Goal: Obtain resource: Download file/media

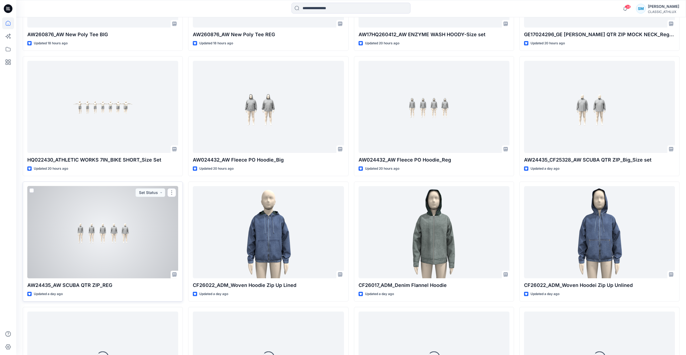
scroll to position [681, 0]
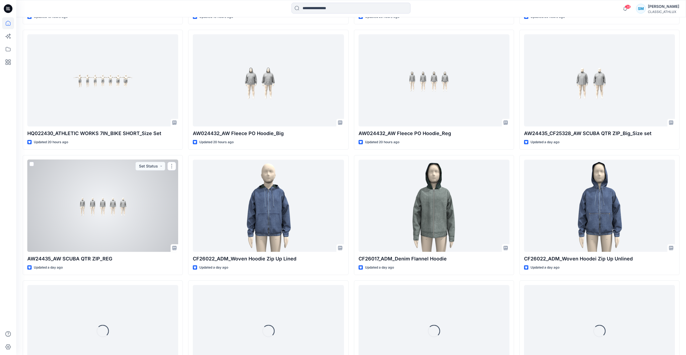
click at [159, 207] on div at bounding box center [102, 206] width 151 height 92
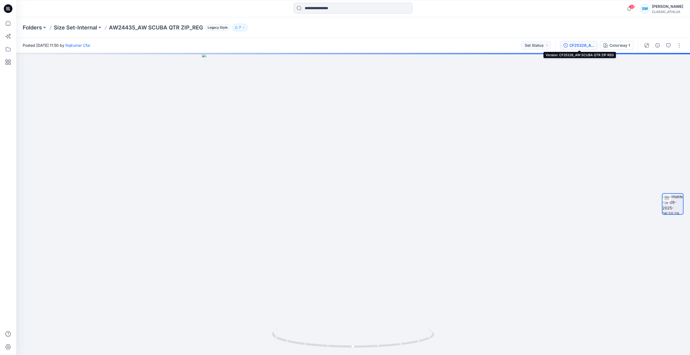
click at [589, 48] on div "CF25328_AW SCUBA QTR ZIP REG" at bounding box center [581, 45] width 25 height 6
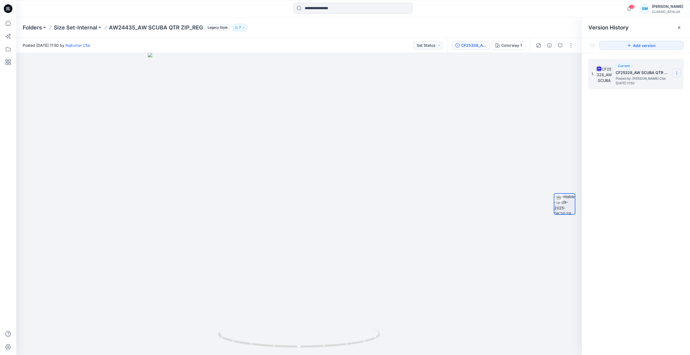
click at [679, 73] on icon at bounding box center [676, 73] width 4 height 4
click at [650, 85] on span "Download Source BW File" at bounding box center [649, 84] width 45 height 6
click at [377, 340] on icon at bounding box center [300, 339] width 164 height 20
drag, startPoint x: 377, startPoint y: 340, endPoint x: 241, endPoint y: 325, distance: 136.8
click at [241, 325] on div at bounding box center [299, 204] width 566 height 302
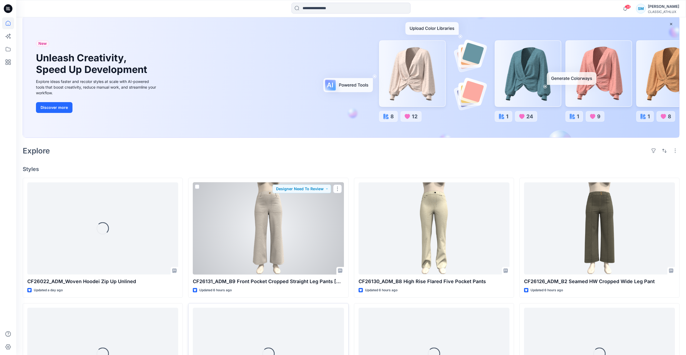
scroll to position [135, 0]
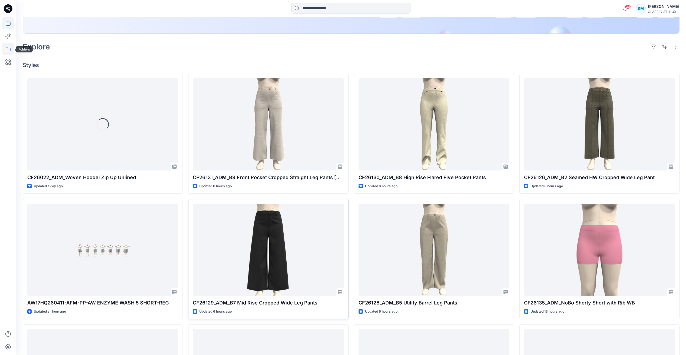
click at [6, 49] on icon at bounding box center [8, 49] width 12 height 12
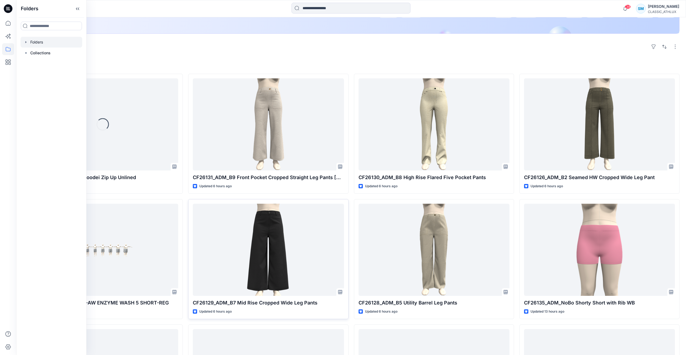
click at [65, 45] on div at bounding box center [52, 42] width 62 height 11
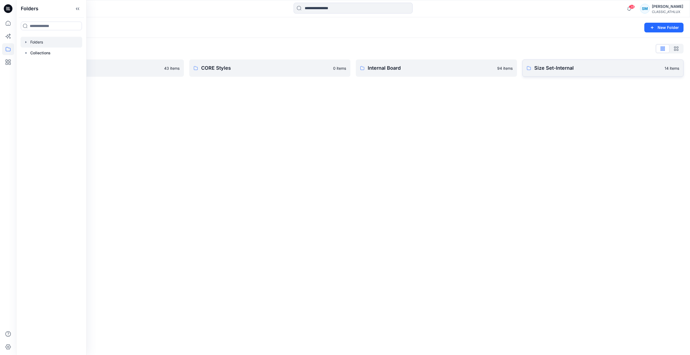
click at [606, 70] on p "Size Set-Internal" at bounding box center [597, 68] width 127 height 8
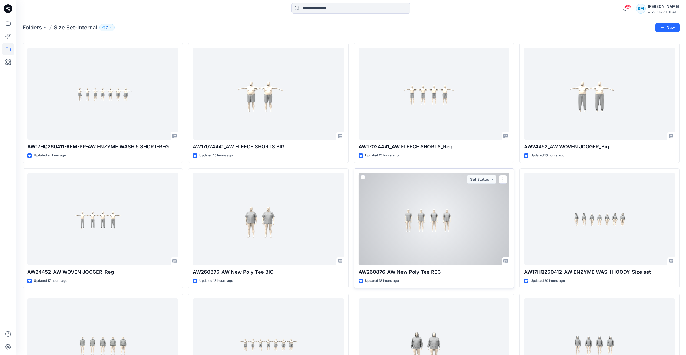
scroll to position [27, 0]
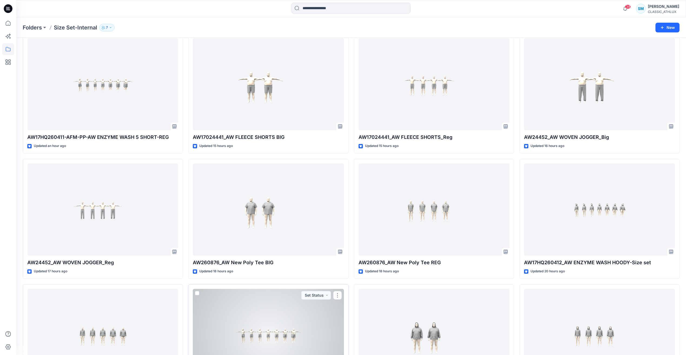
click at [303, 337] on div at bounding box center [268, 335] width 151 height 92
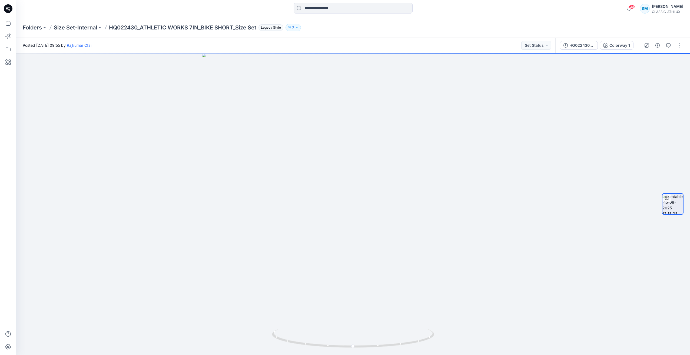
click at [8, 10] on icon at bounding box center [7, 10] width 2 height 0
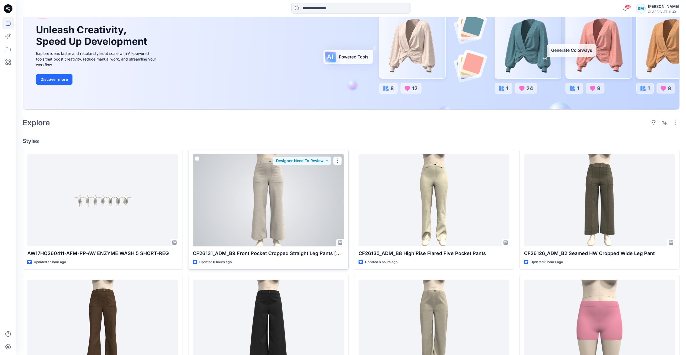
scroll to position [135, 0]
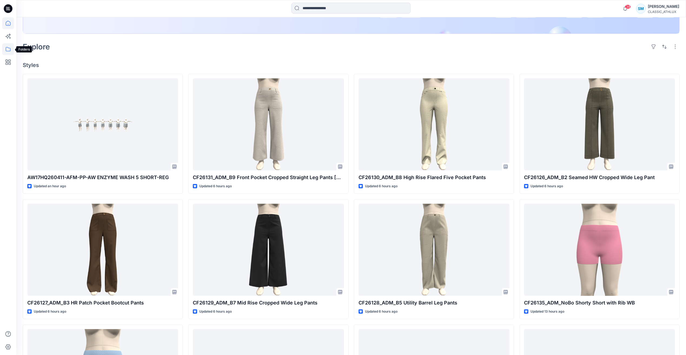
click at [9, 52] on icon at bounding box center [8, 49] width 12 height 12
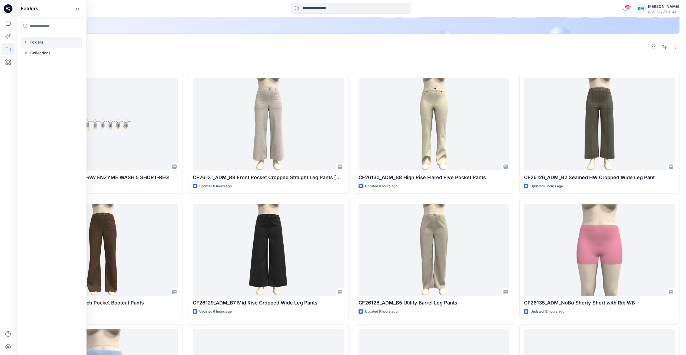
click at [36, 44] on div at bounding box center [52, 42] width 62 height 11
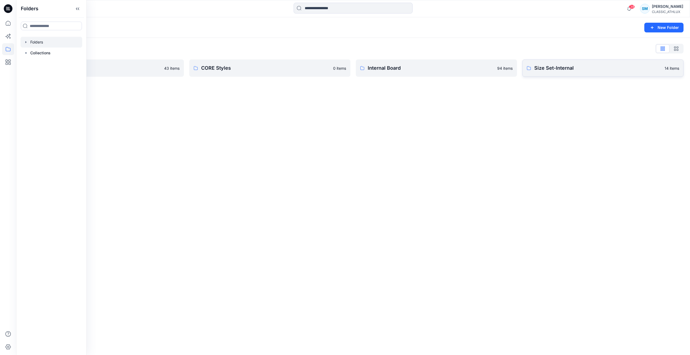
click at [568, 71] on p "Size Set-Internal" at bounding box center [597, 68] width 127 height 8
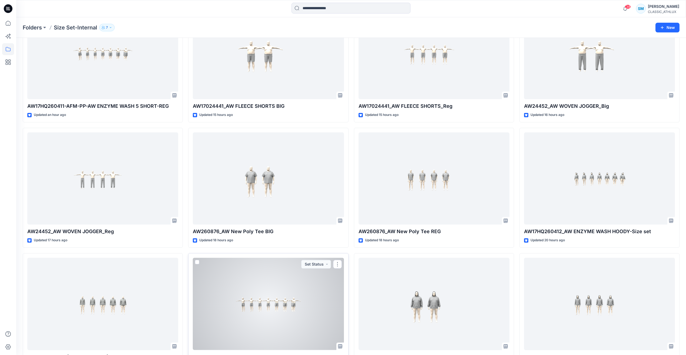
scroll to position [54, 0]
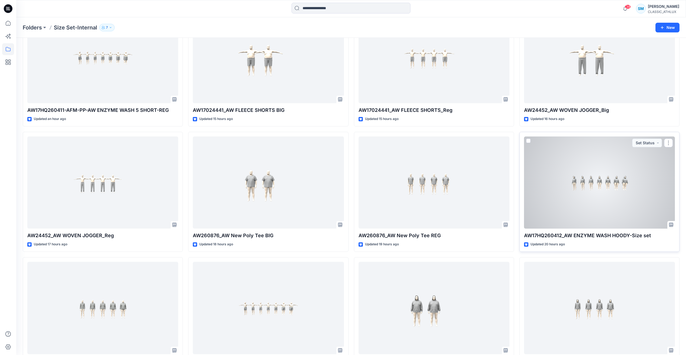
click at [600, 198] on div at bounding box center [599, 183] width 151 height 92
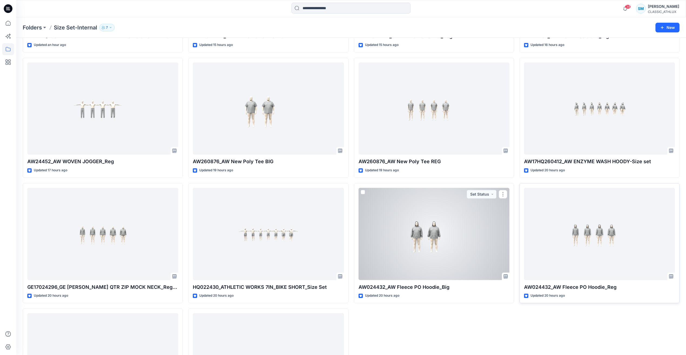
scroll to position [127, 0]
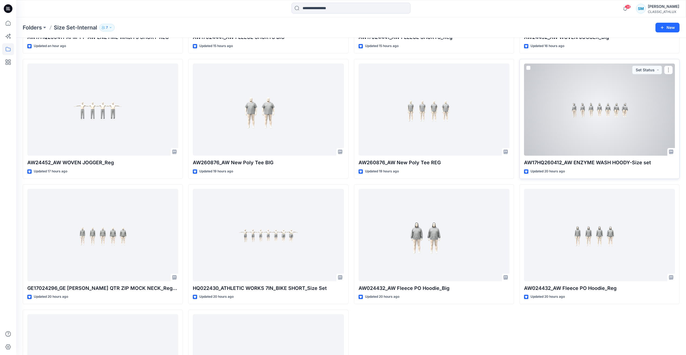
click at [650, 127] on div at bounding box center [599, 110] width 151 height 92
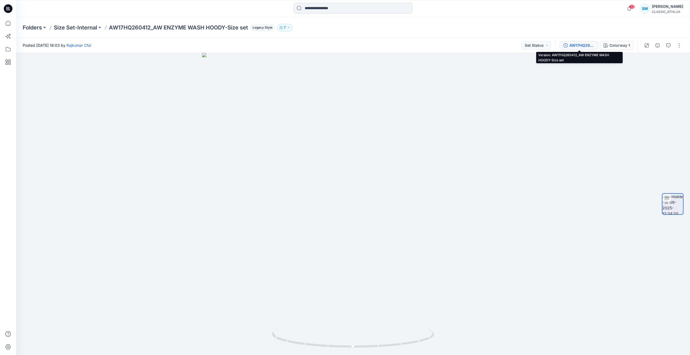
click at [581, 45] on div "AW17HQ260412_AW ENZYME WASH HOODY-Size set" at bounding box center [581, 45] width 25 height 6
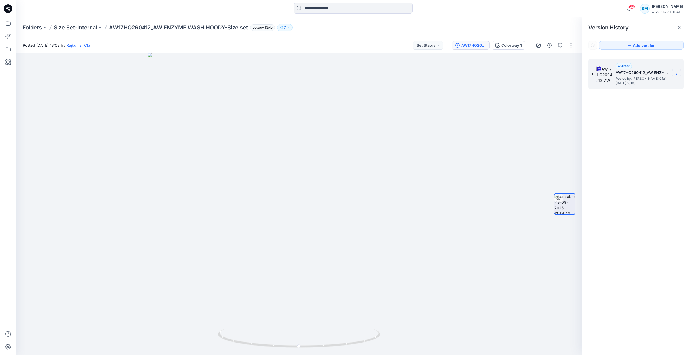
click at [676, 71] on icon at bounding box center [676, 73] width 4 height 4
click at [651, 84] on span "Download Source BW File" at bounding box center [649, 84] width 45 height 6
